Goal: Information Seeking & Learning: Understand process/instructions

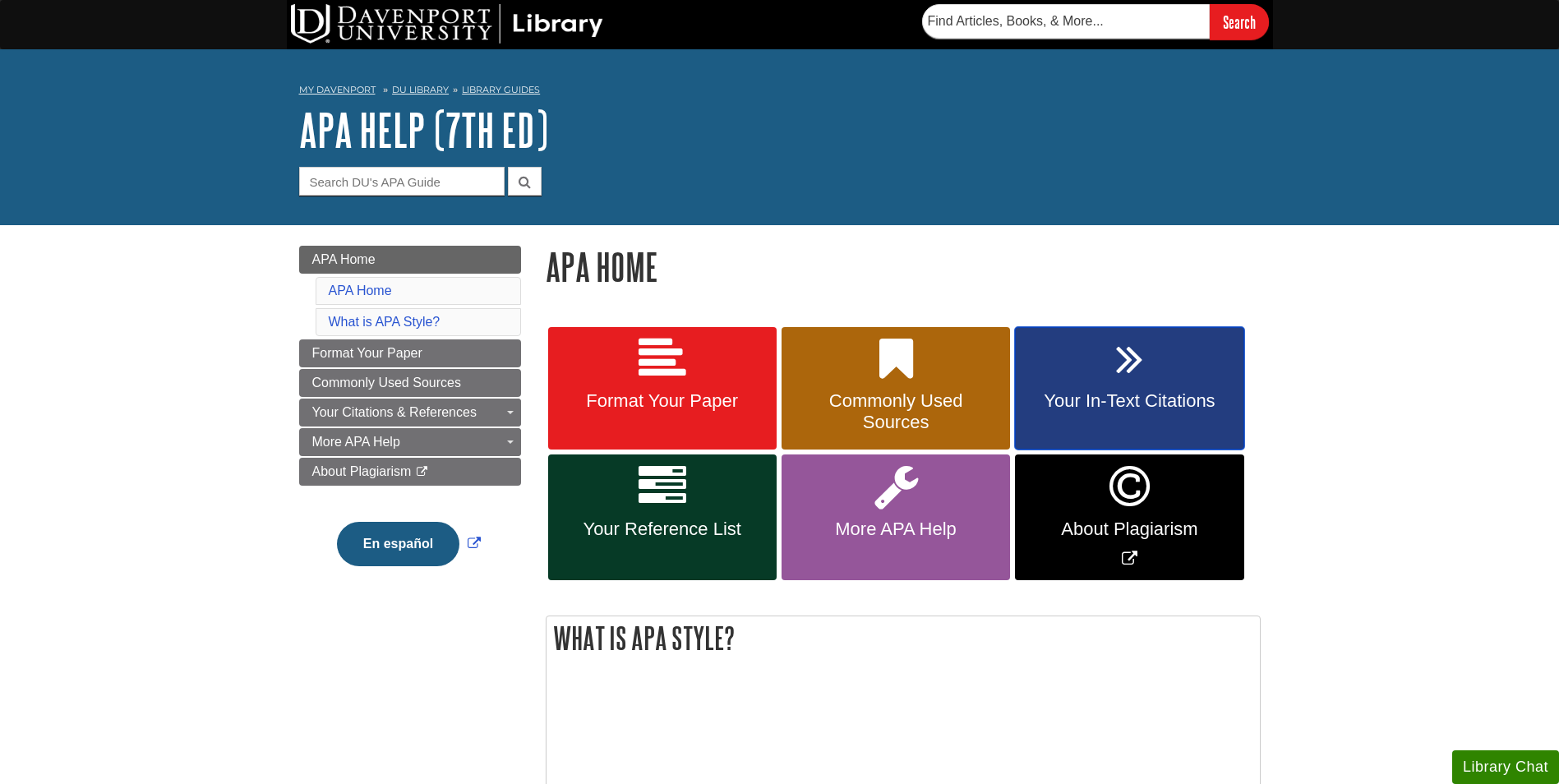
click at [1141, 393] on span "Your In-Text Citations" at bounding box center [1128, 401] width 204 height 21
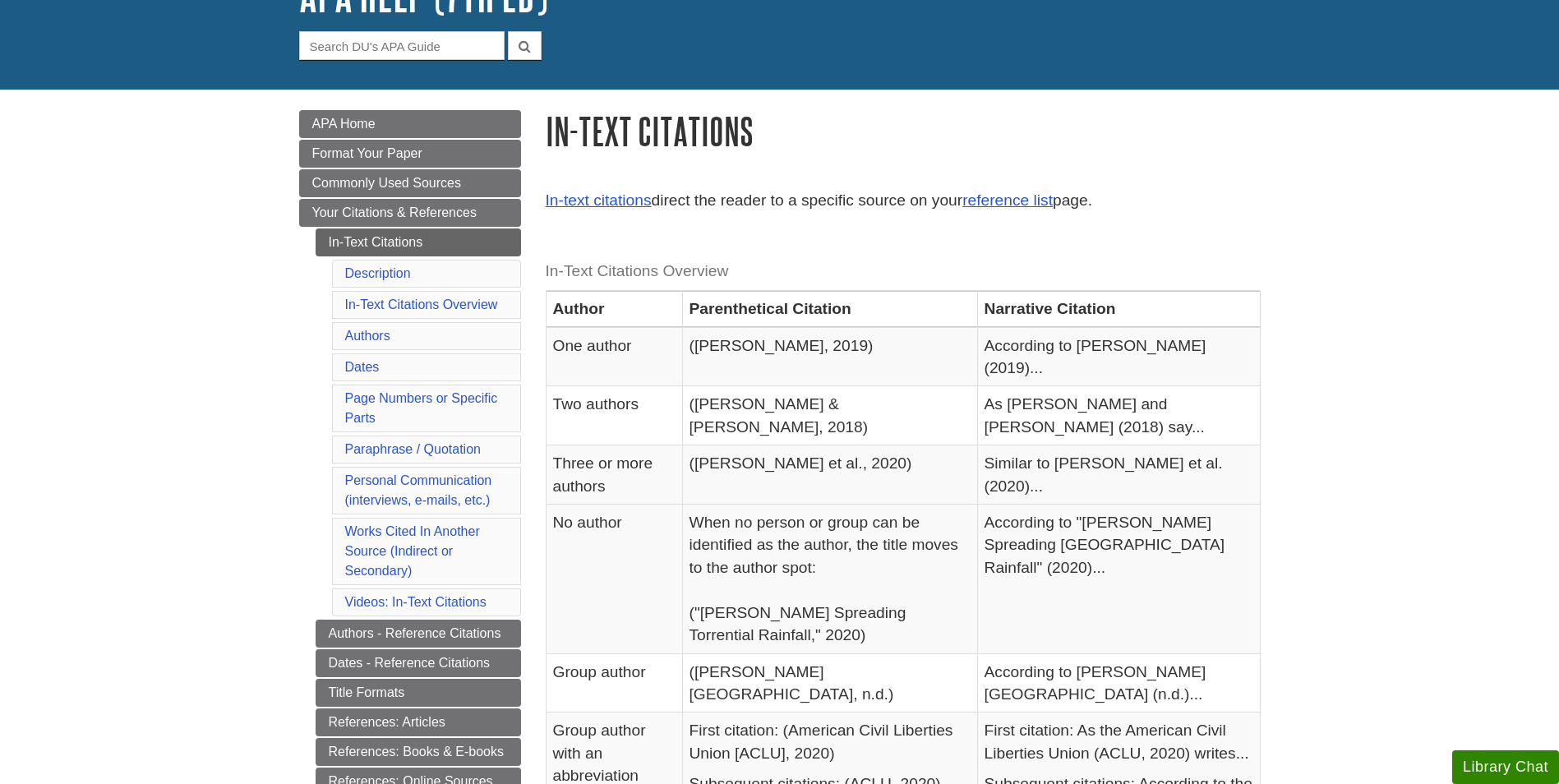
scroll to position [165, 0]
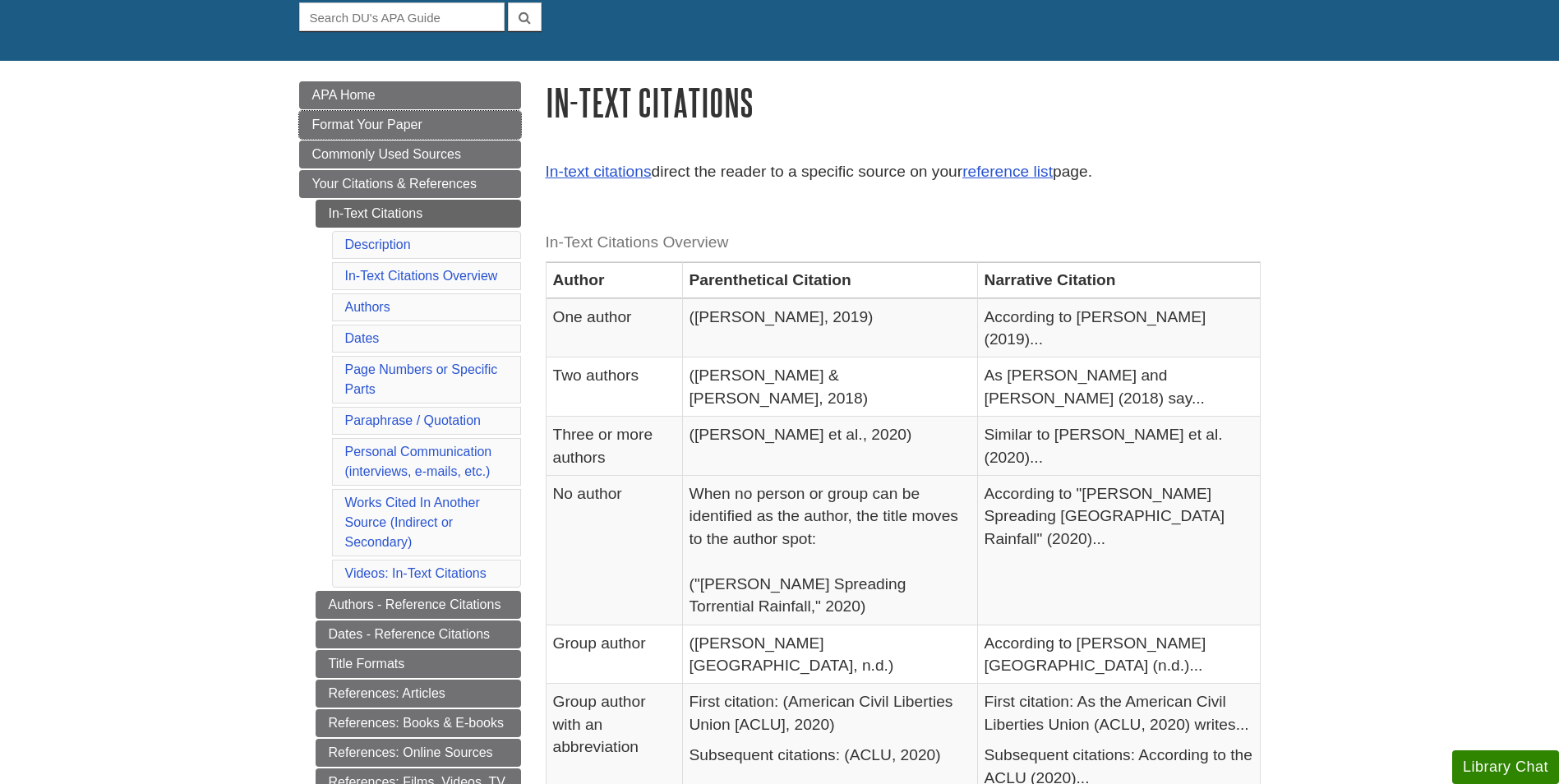
click at [380, 123] on span "Format Your Paper" at bounding box center [366, 125] width 110 height 14
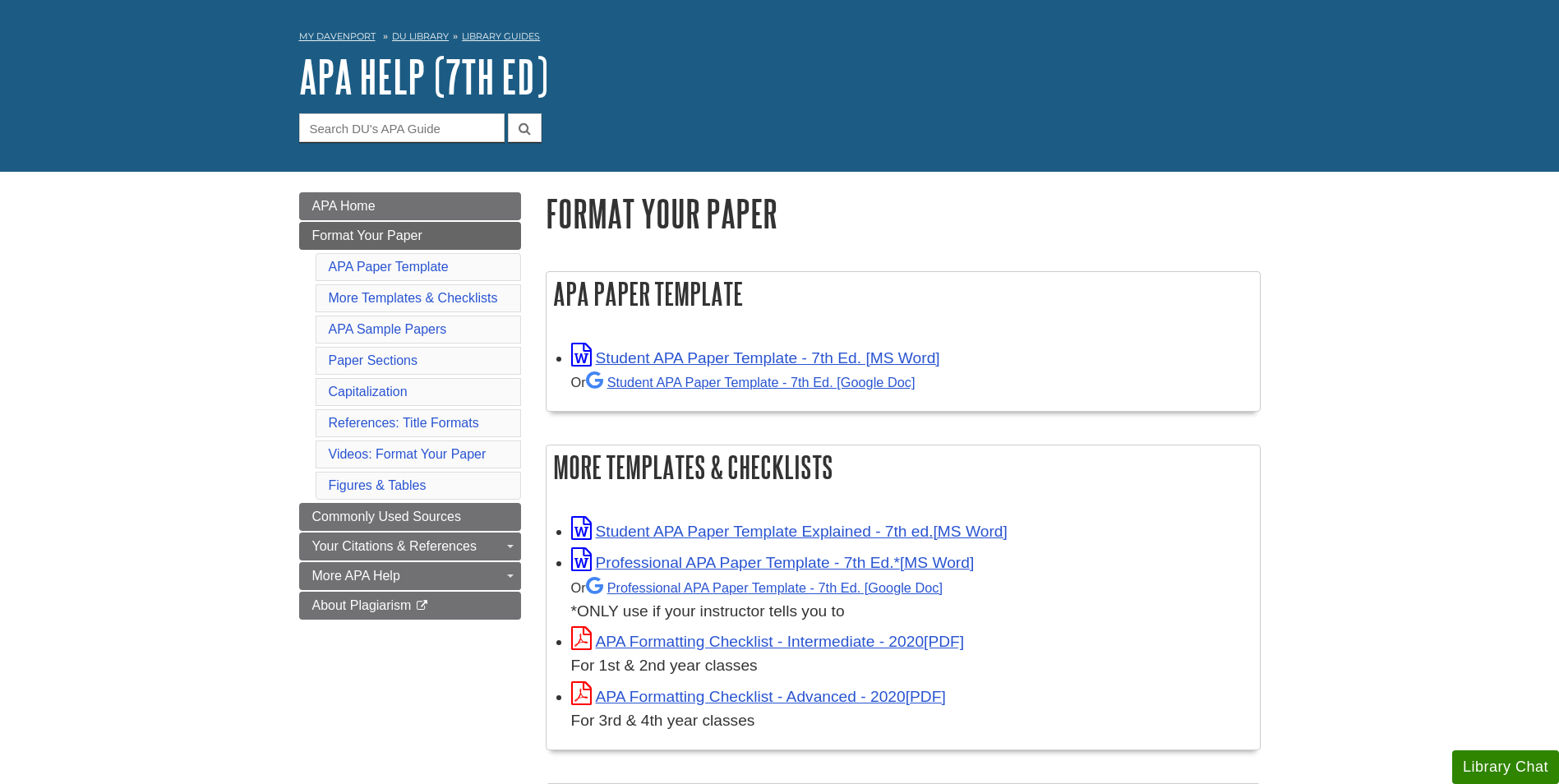
scroll to position [82, 0]
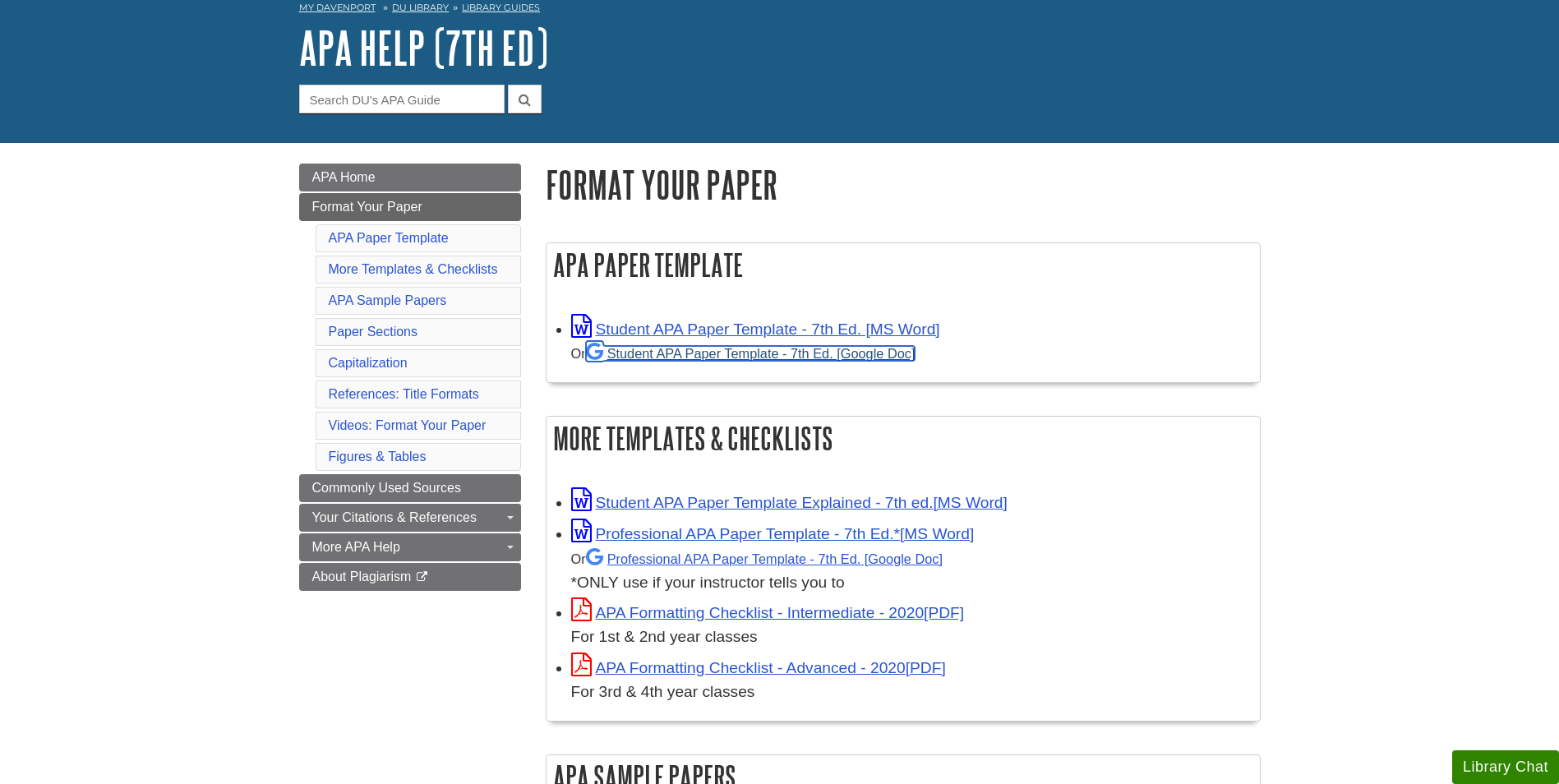
click at [739, 355] on link "Student APA Paper Template - 7th Ed. [Google Doc]" at bounding box center [750, 353] width 329 height 15
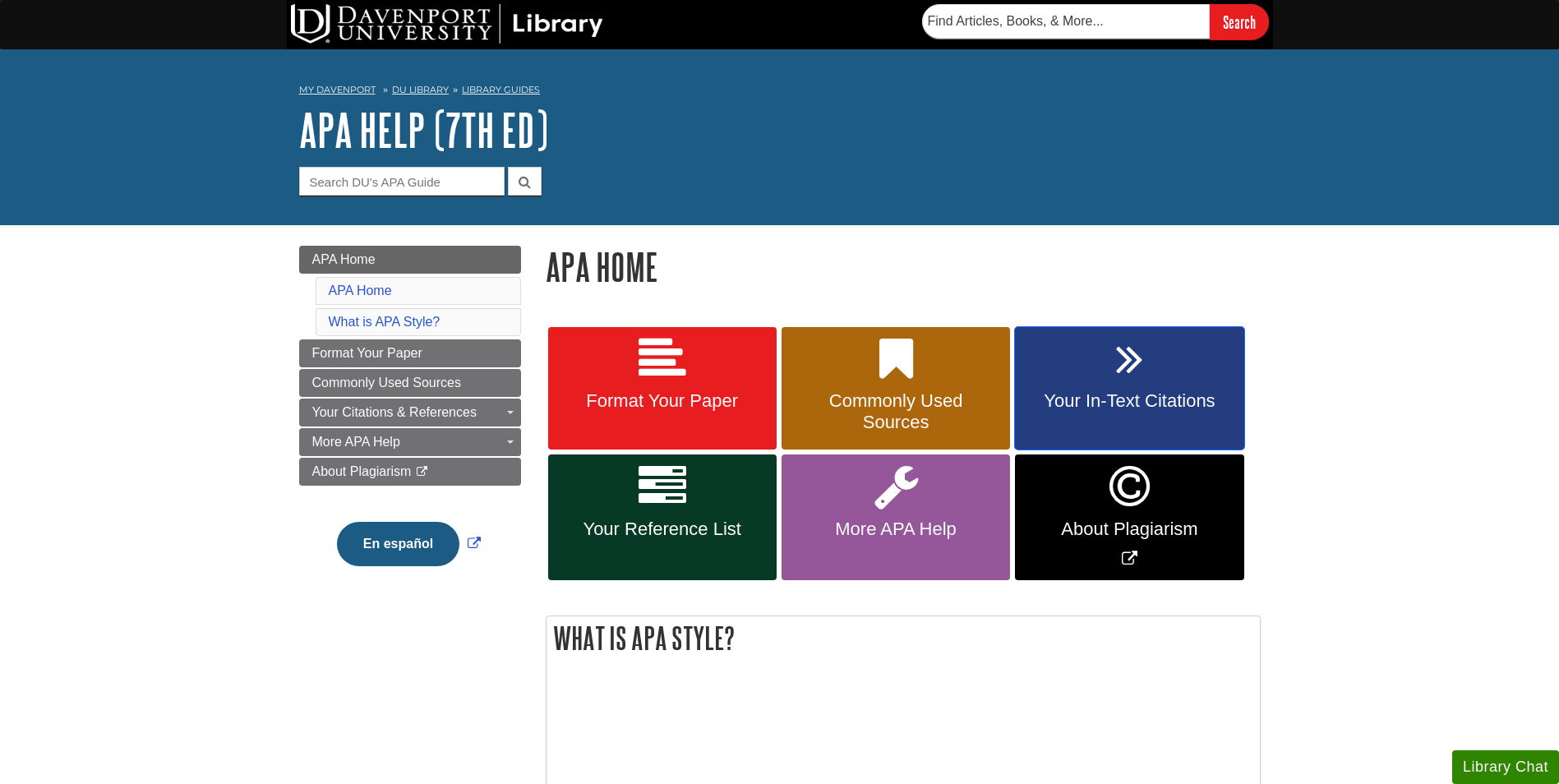
click at [1141, 393] on span "Your In-Text Citations" at bounding box center [1128, 401] width 204 height 21
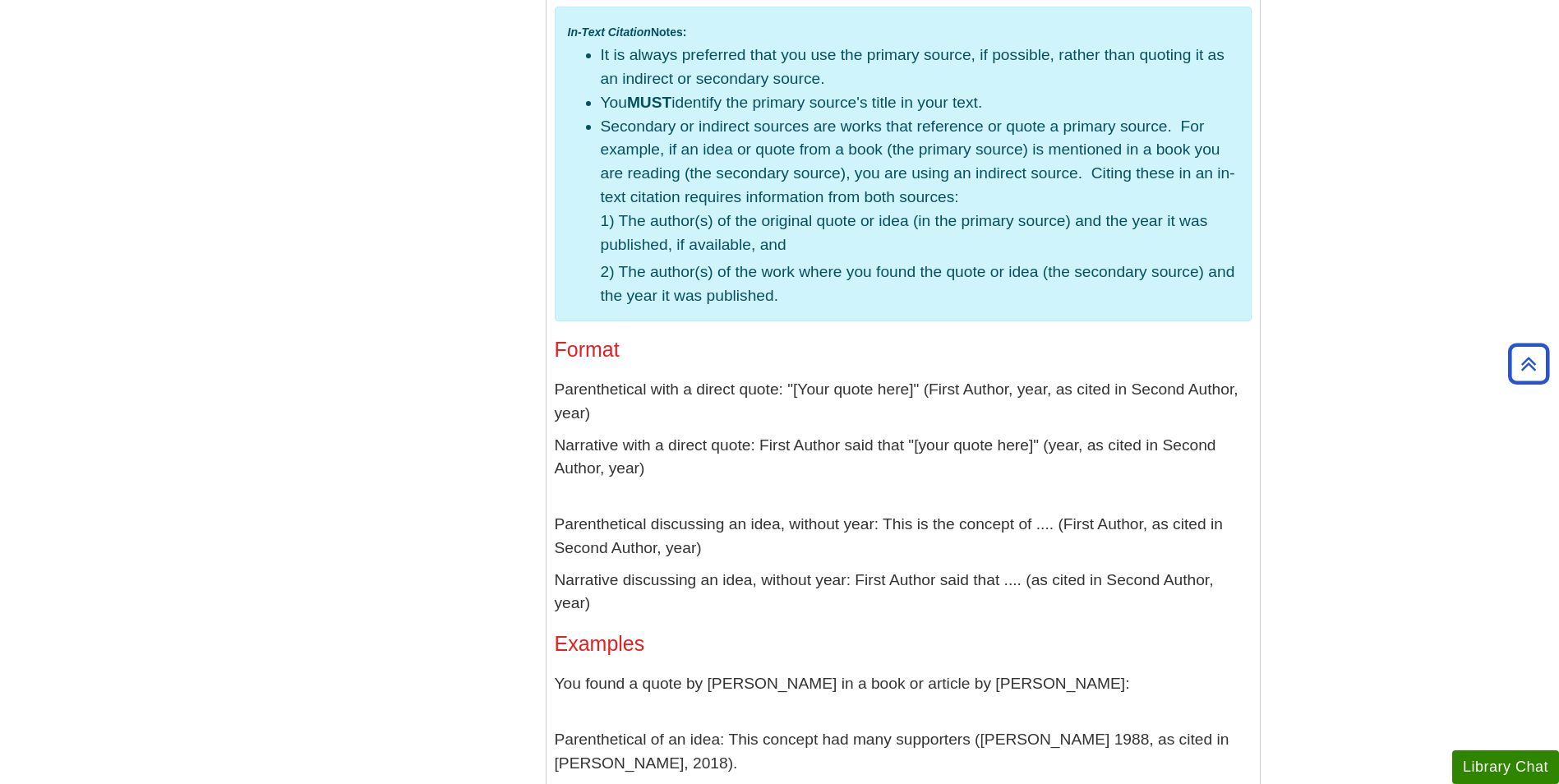
scroll to position [4435, 0]
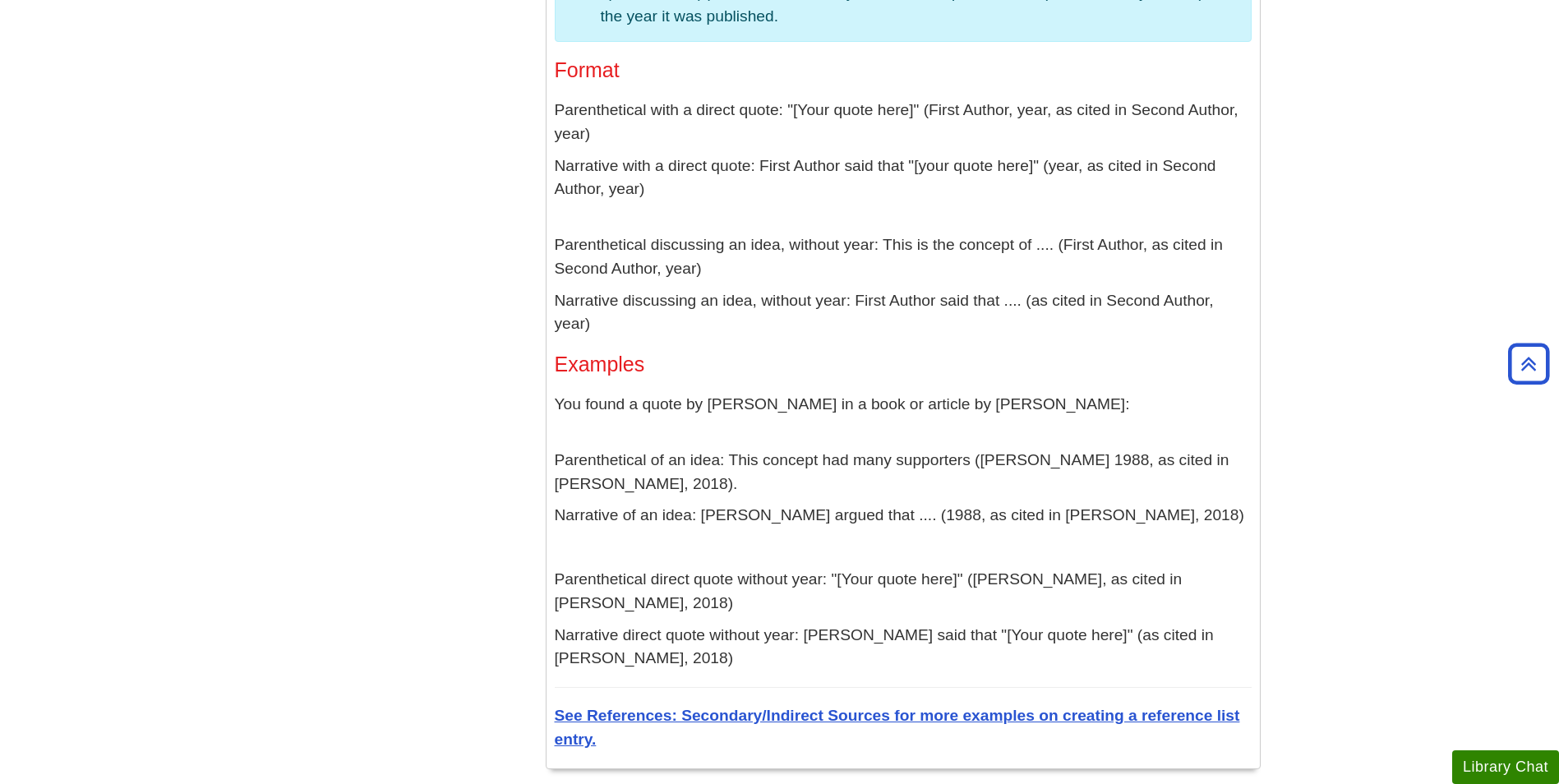
click at [867, 234] on p "Parenthetical discussing an idea, without year: This is the concept of .... (Fi…" at bounding box center [902, 257] width 697 height 48
click at [910, 176] on p "Narrative with a direct quote: First Author said that "[your quote here]" (year…" at bounding box center [902, 190] width 697 height 71
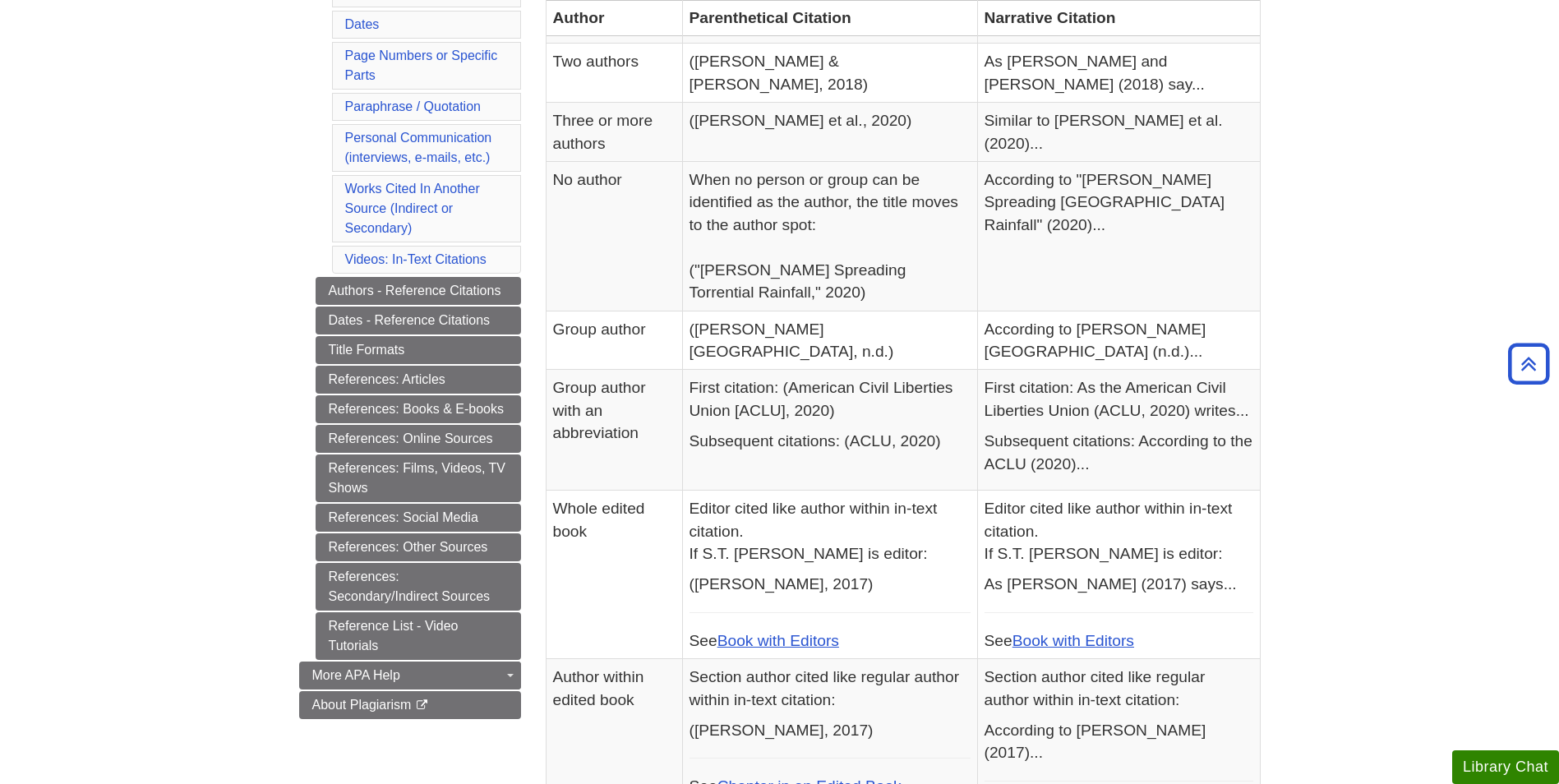
scroll to position [489, 0]
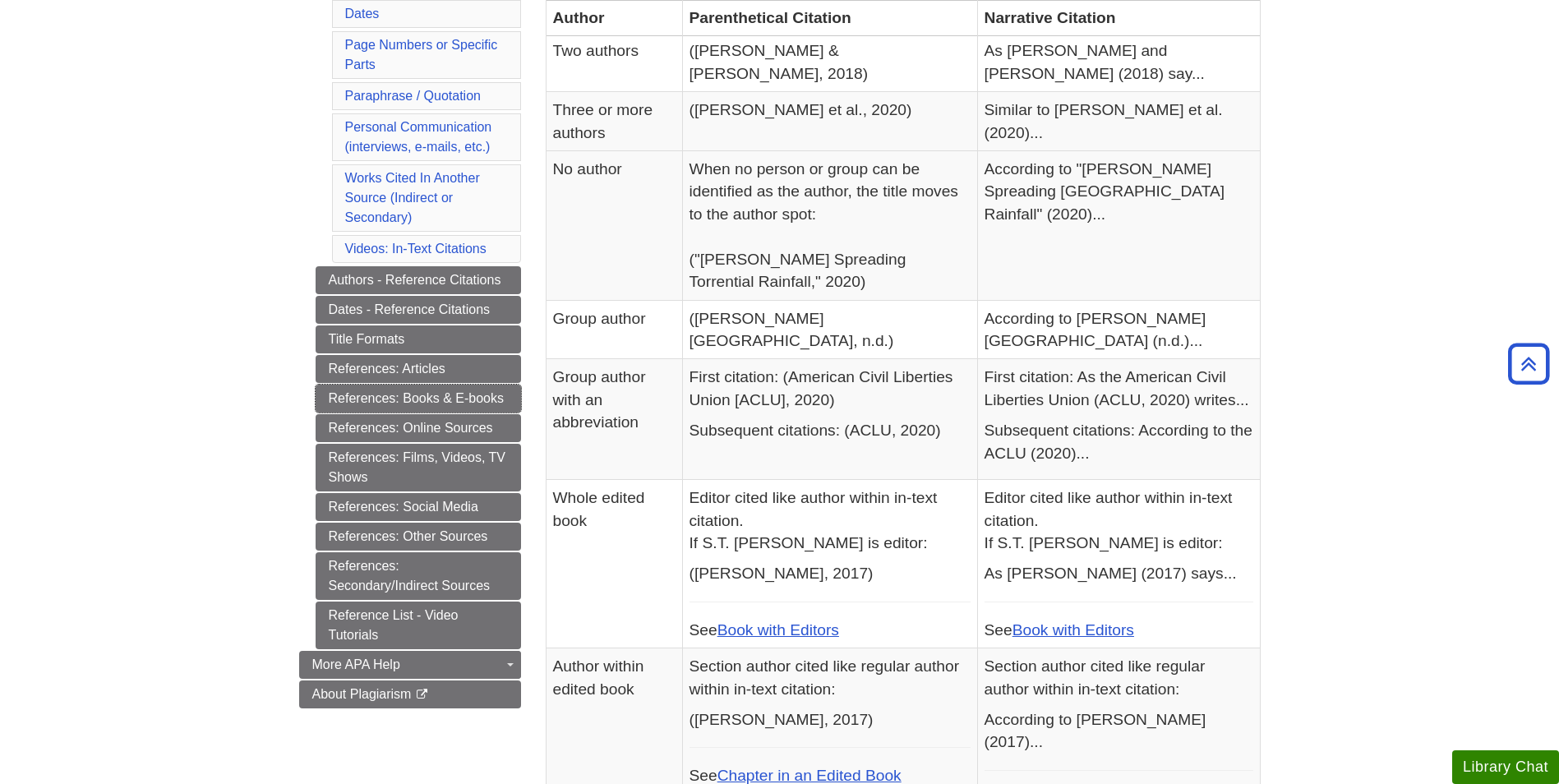
click at [408, 389] on link "References: Books & E-books" at bounding box center [418, 398] width 206 height 28
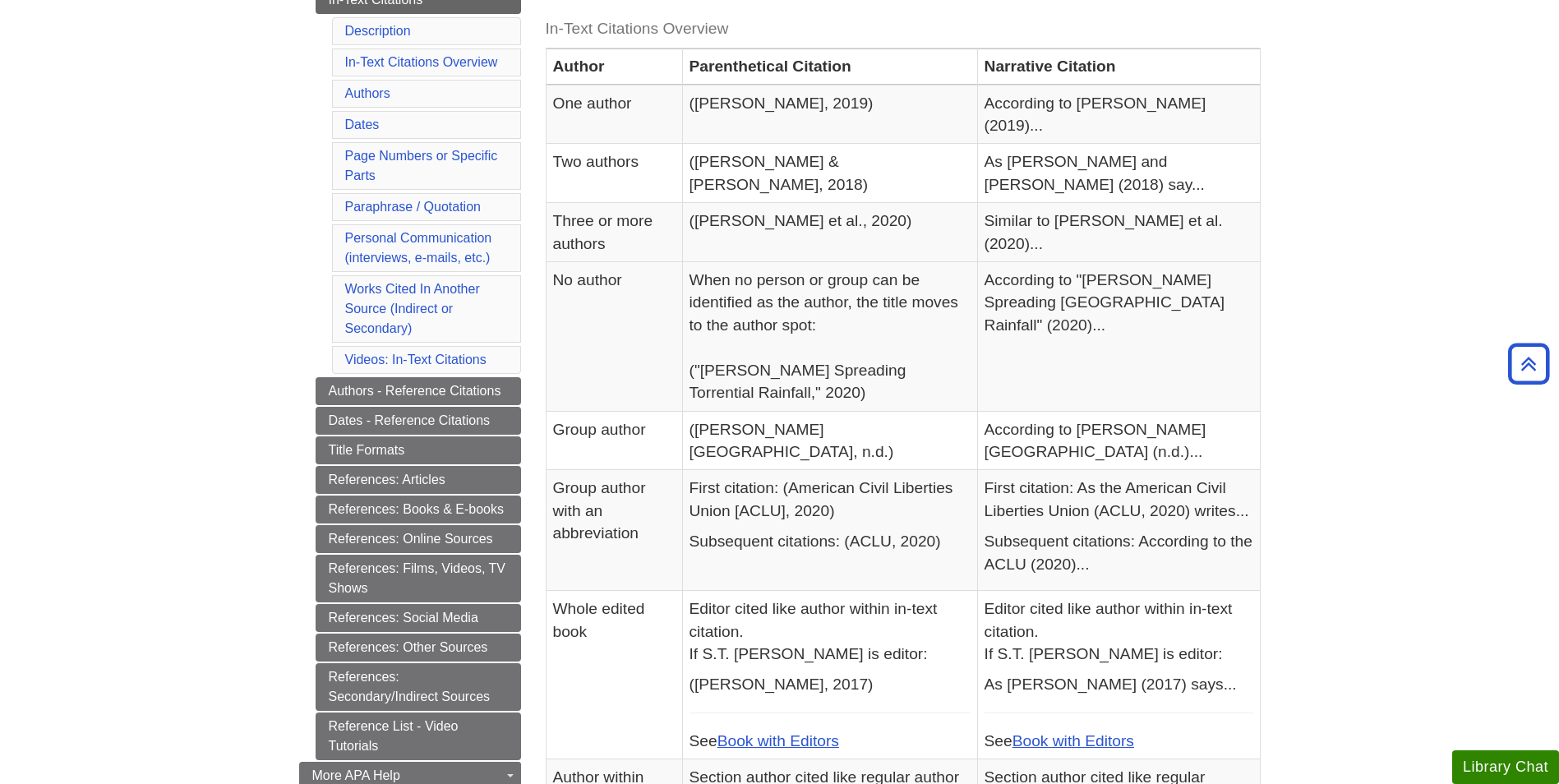
scroll to position [406, 0]
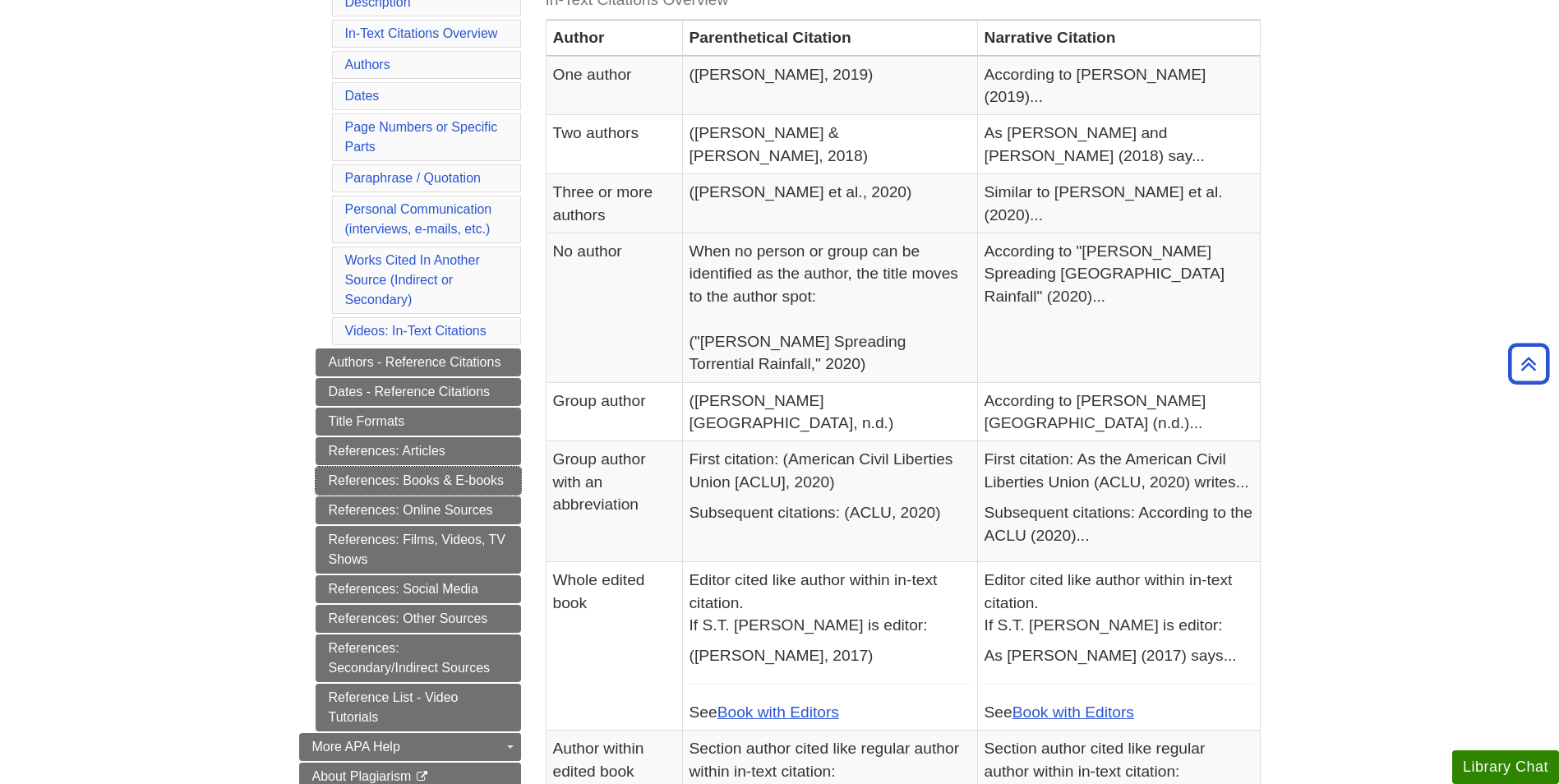
click at [463, 480] on link "References: Books & E-books" at bounding box center [418, 480] width 206 height 28
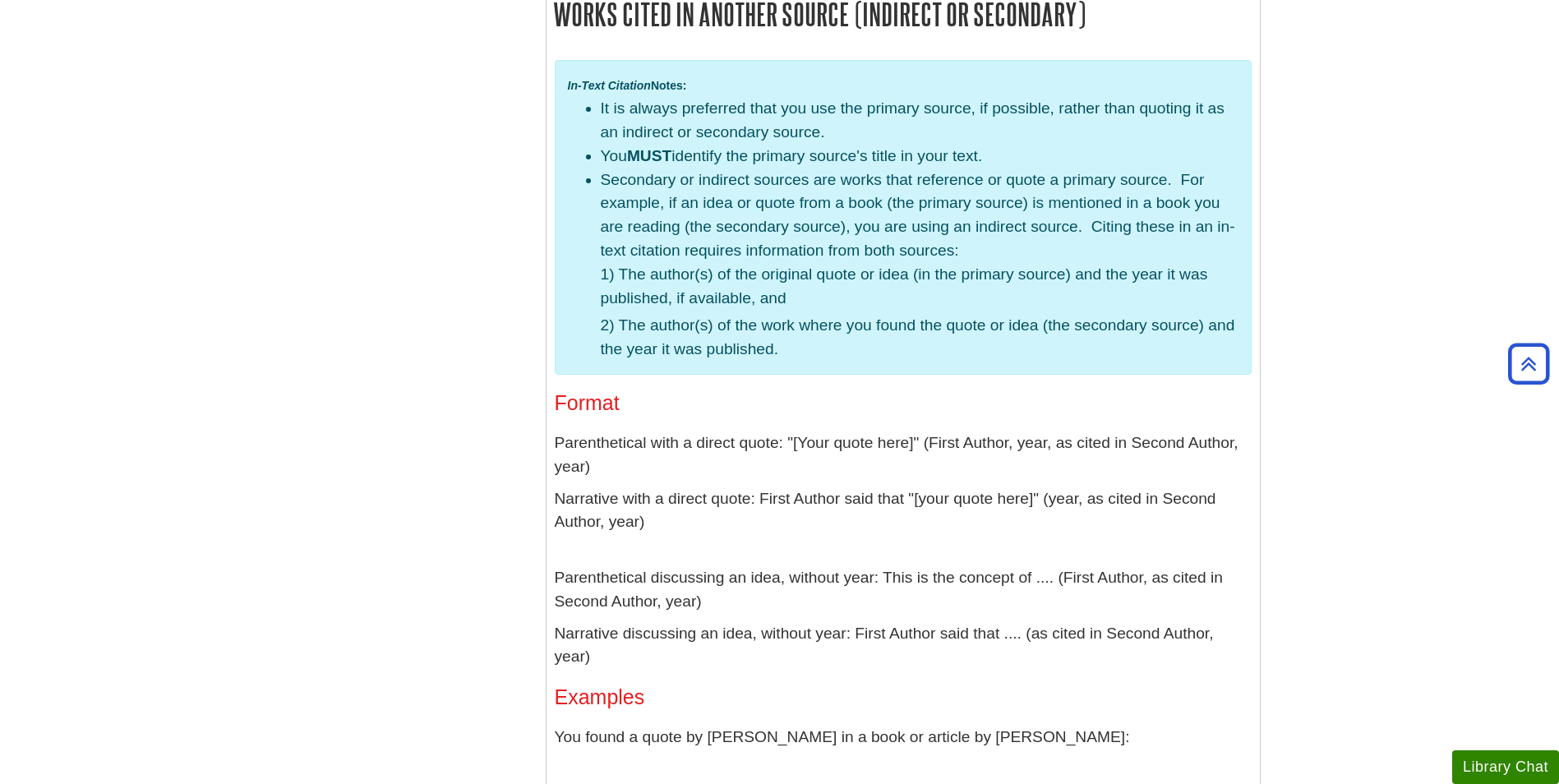
scroll to position [4349, 0]
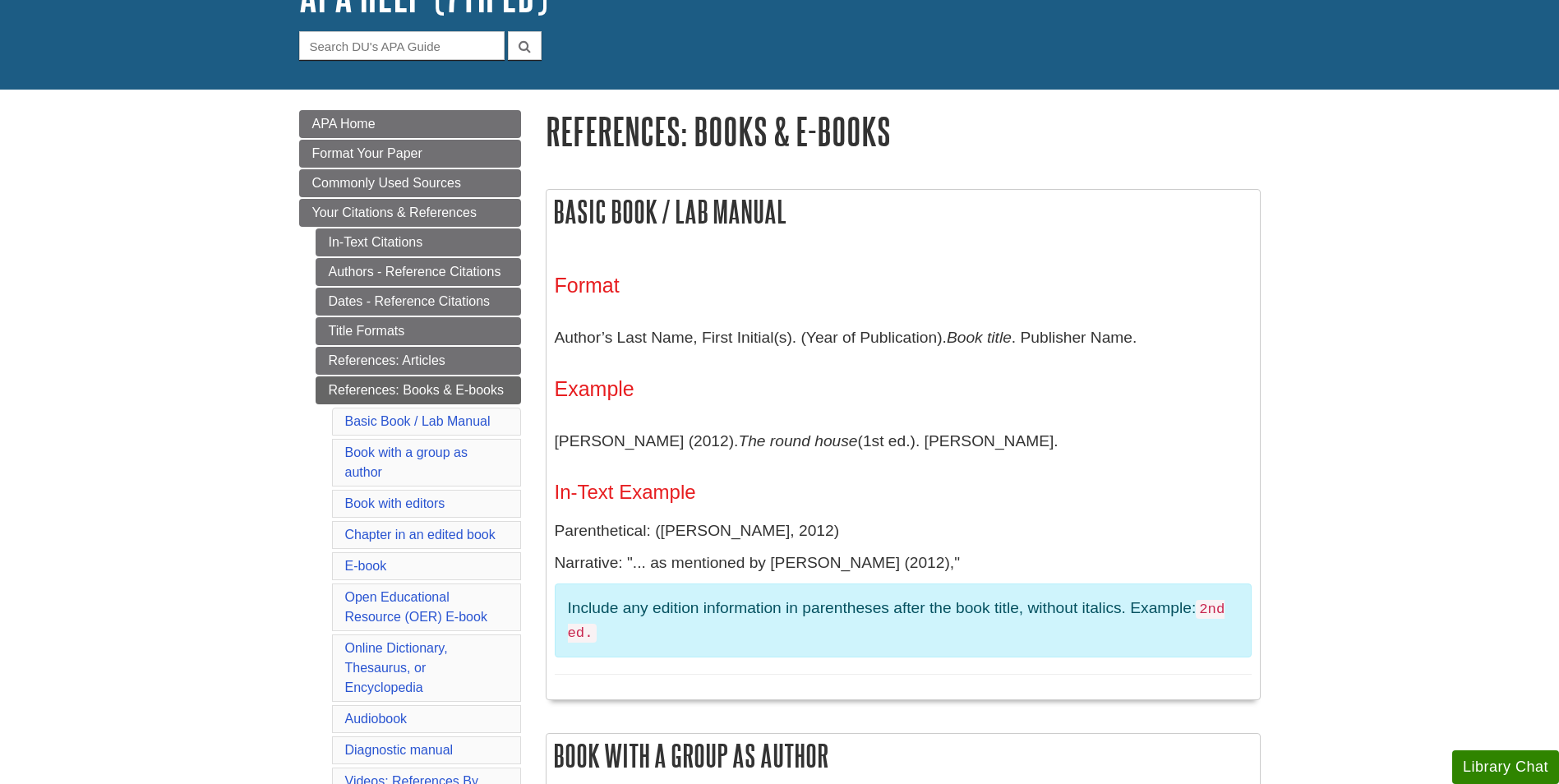
scroll to position [165, 0]
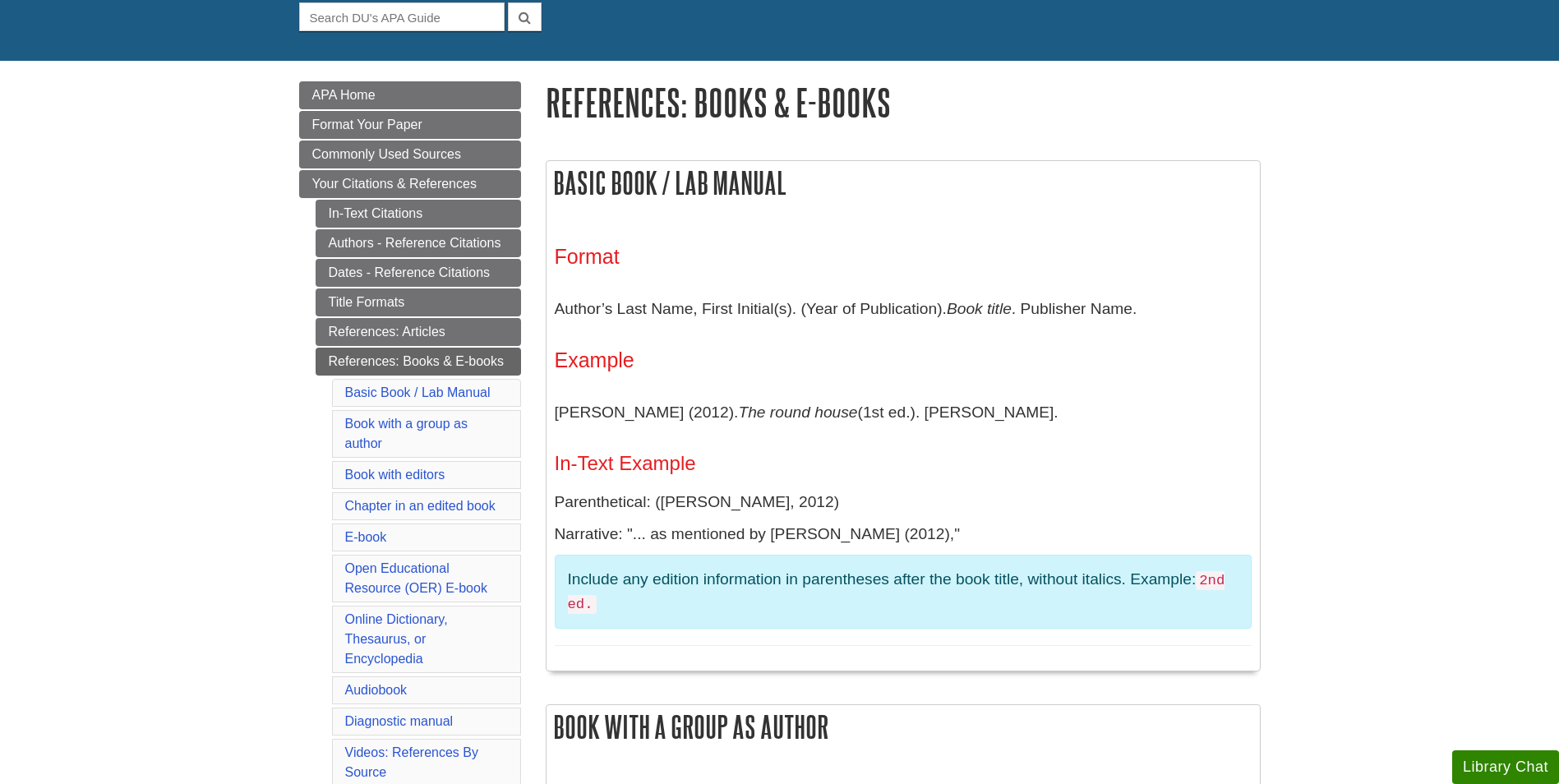
click at [910, 412] on p "[PERSON_NAME] (2012). The round house (1st ed.). [PERSON_NAME]." at bounding box center [902, 412] width 697 height 48
drag, startPoint x: 796, startPoint y: 302, endPoint x: 913, endPoint y: 303, distance: 117.0
click at [795, 302] on p "Author’s Last Name, First Initial(s). (Year of Publication). Book title . Publi…" at bounding box center [902, 309] width 697 height 48
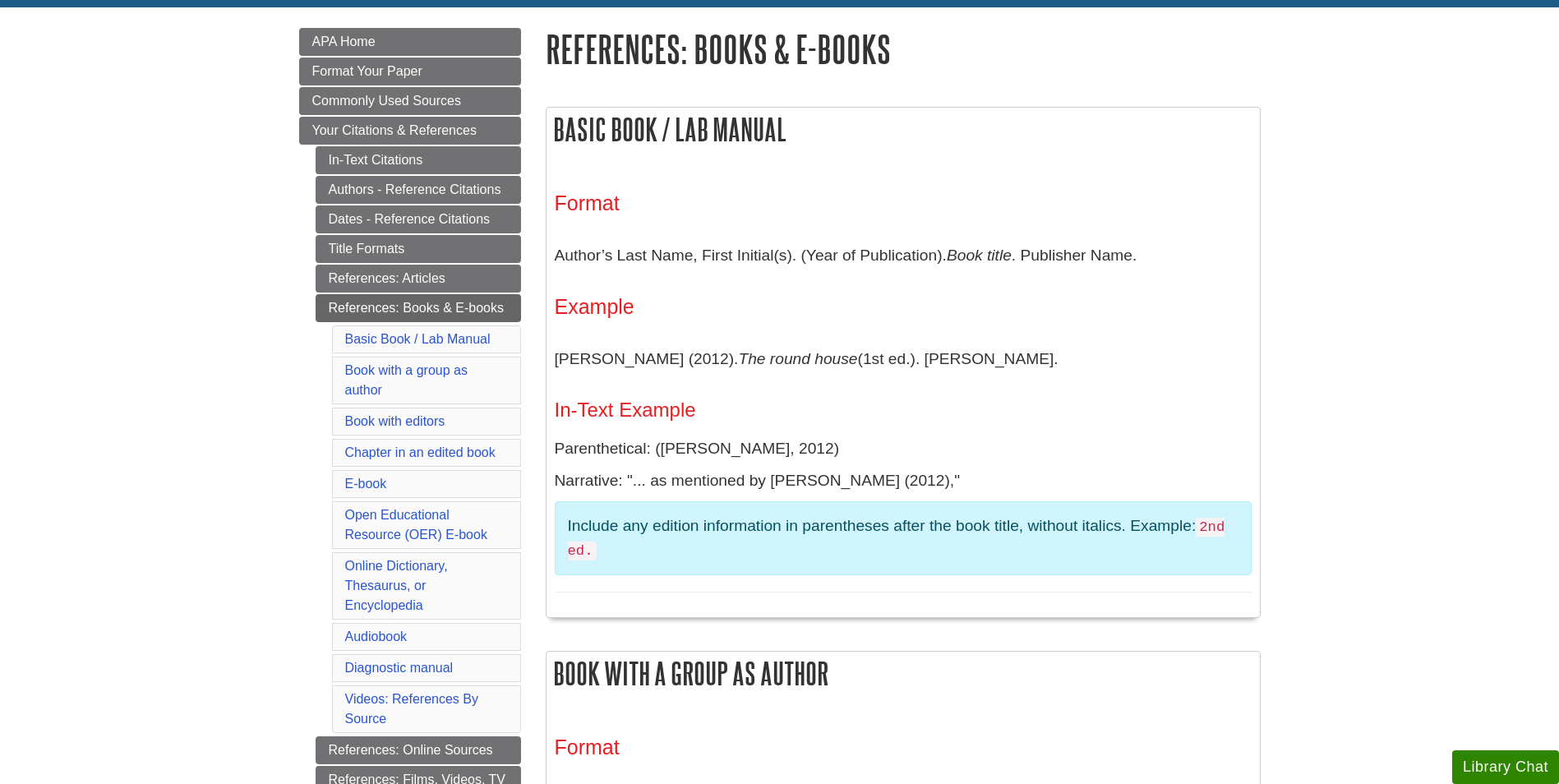
scroll to position [246, 0]
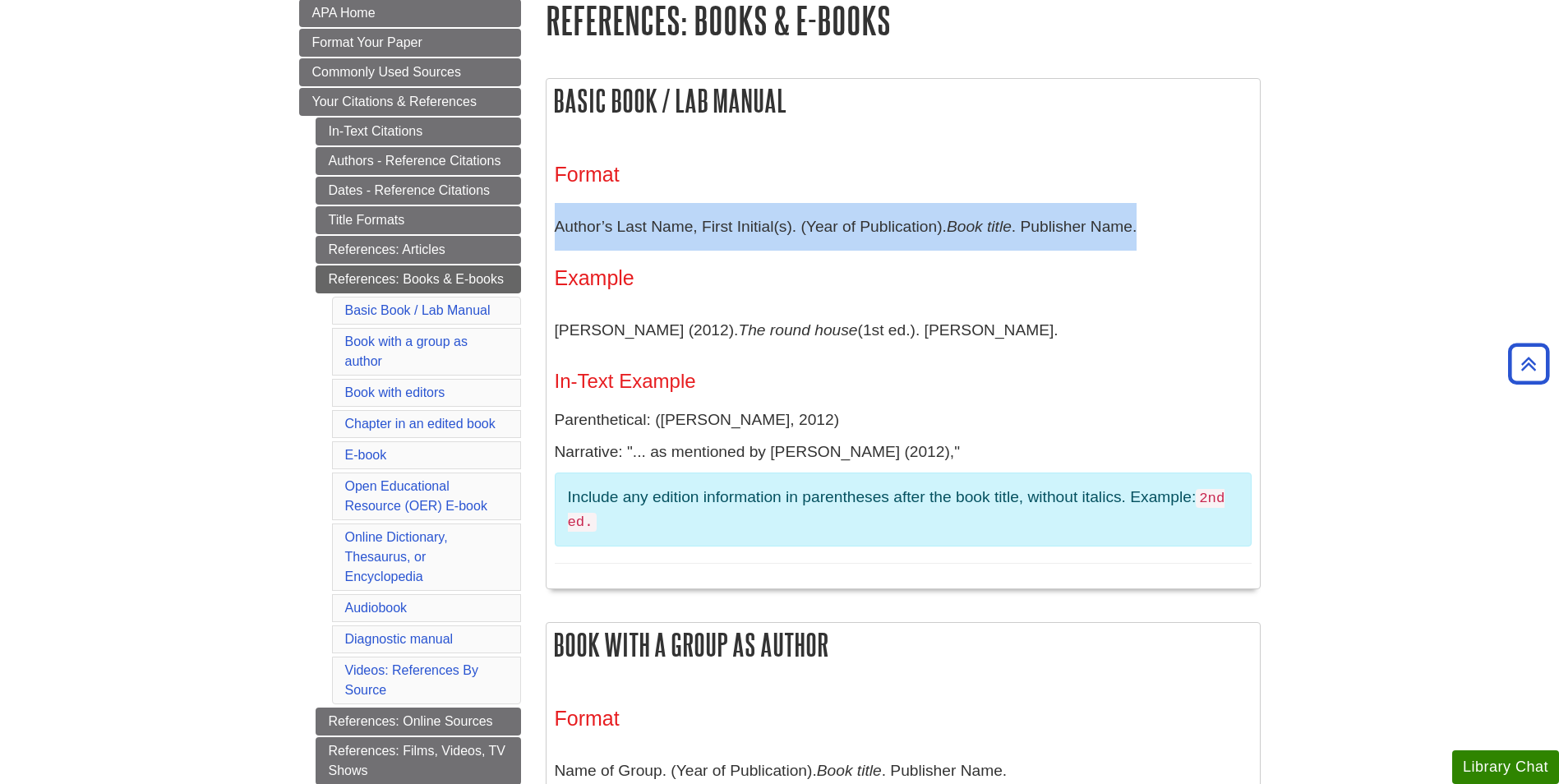
drag, startPoint x: 1154, startPoint y: 230, endPoint x: 555, endPoint y: 220, distance: 599.1
click at [555, 220] on p "Author’s Last Name, First Initial(s). (Year of Publication). Book title . Publi…" at bounding box center [902, 226] width 697 height 48
copy p "Author’s Last Name, First Initial(s). (Year of Publication). Book title . Publi…"
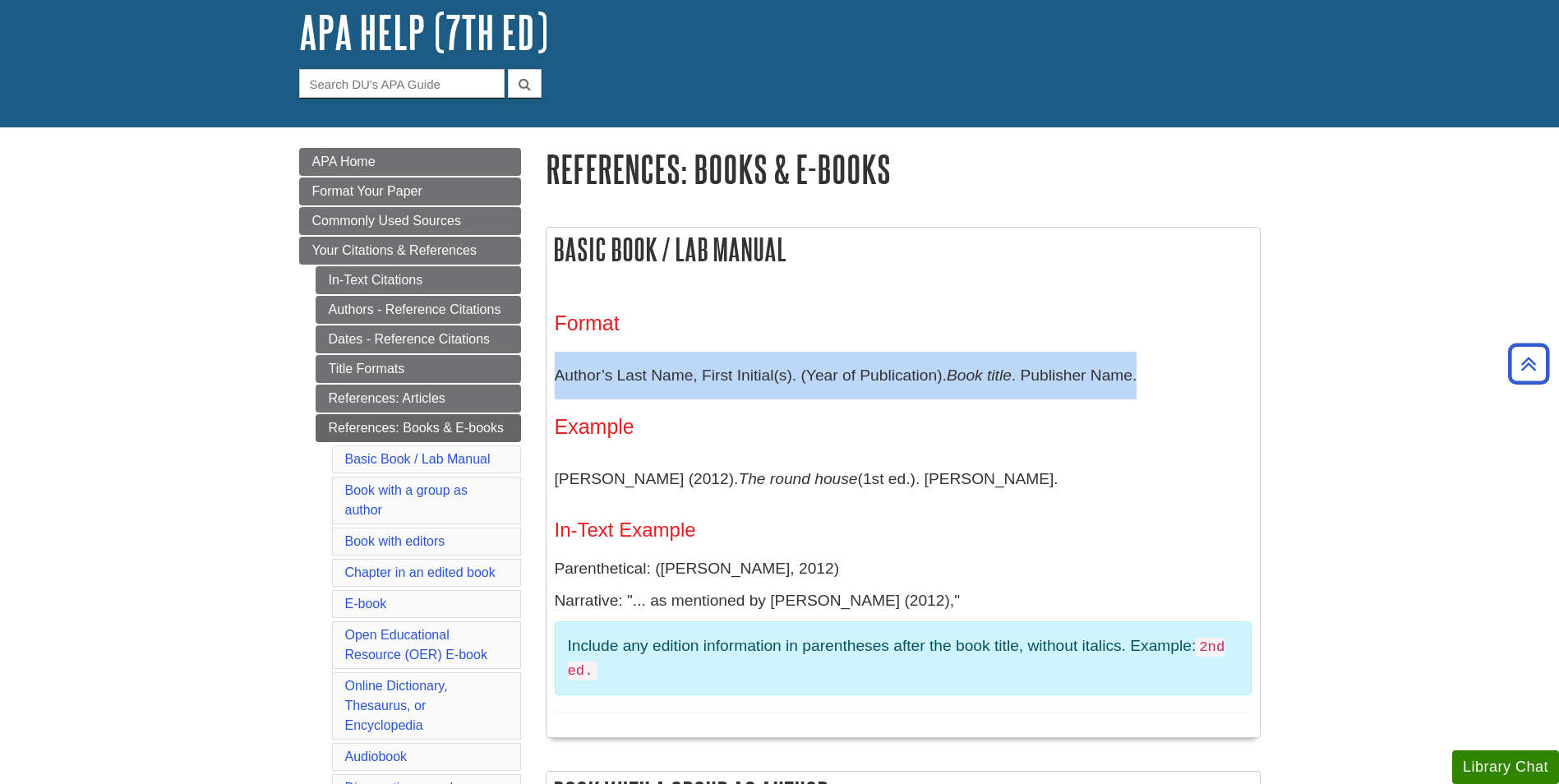
scroll to position [0, 0]
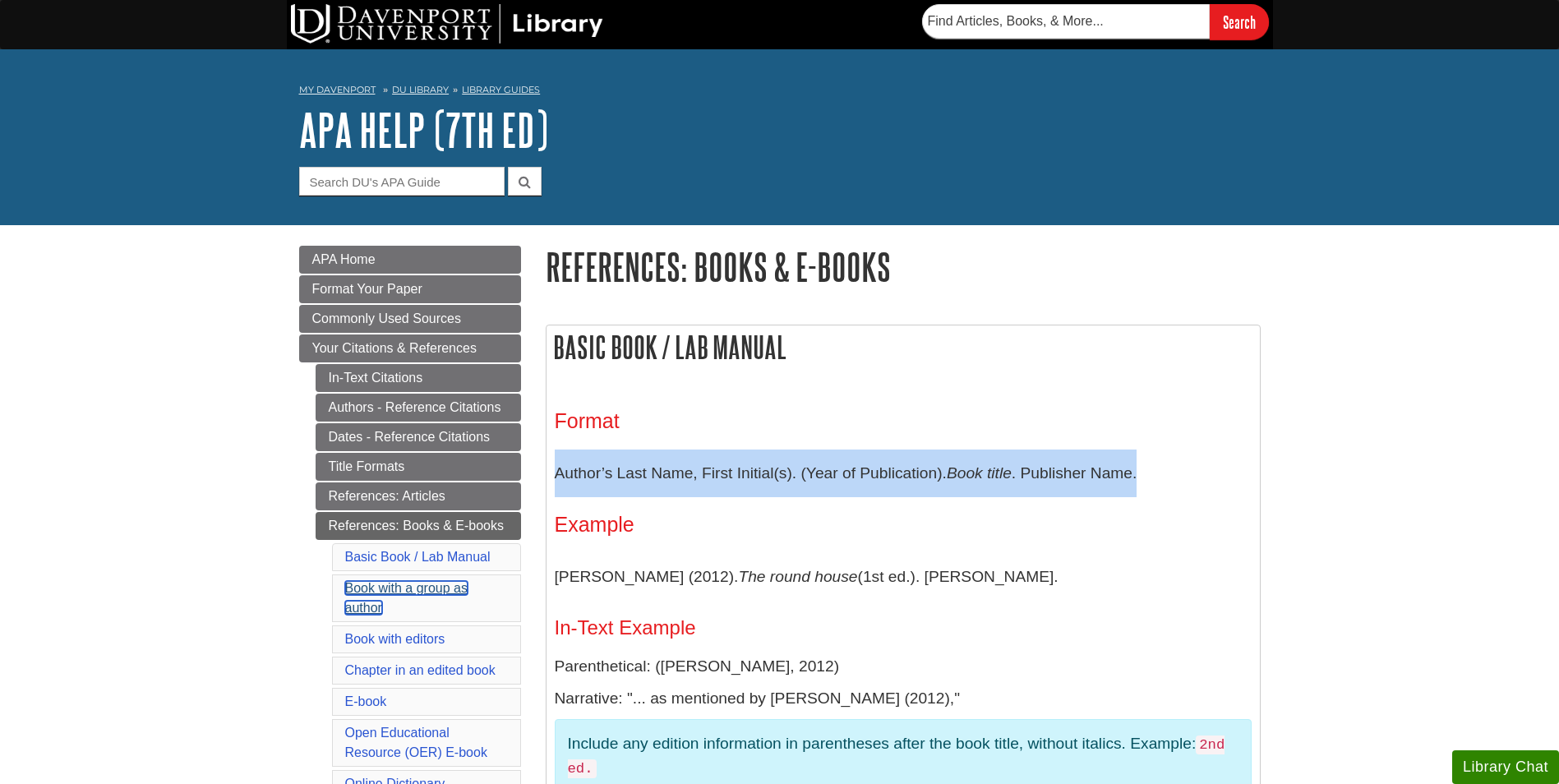
click at [392, 590] on link "Book with a group as author" at bounding box center [406, 597] width 123 height 34
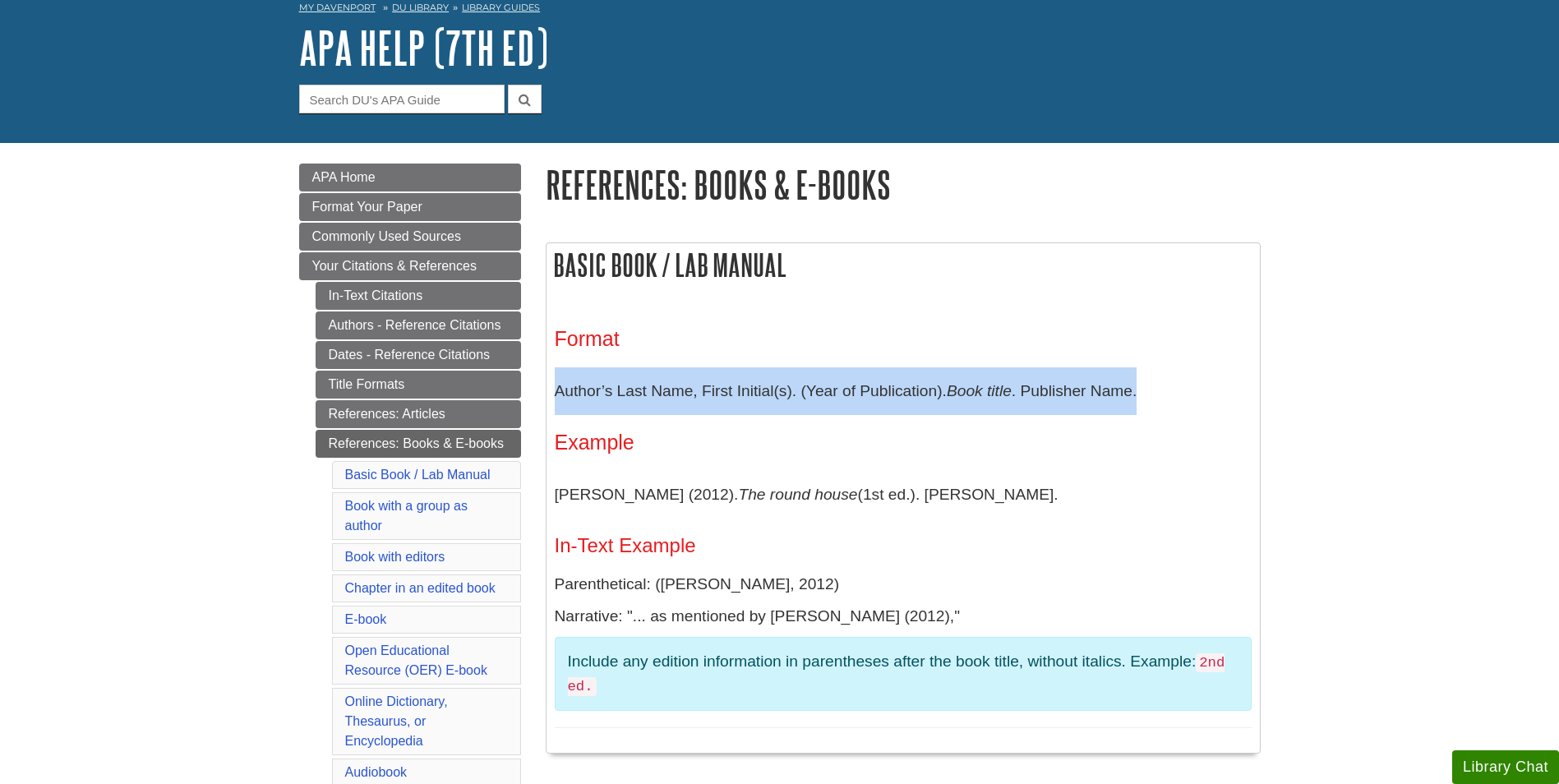
scroll to position [165, 0]
